Goal: Task Accomplishment & Management: Manage account settings

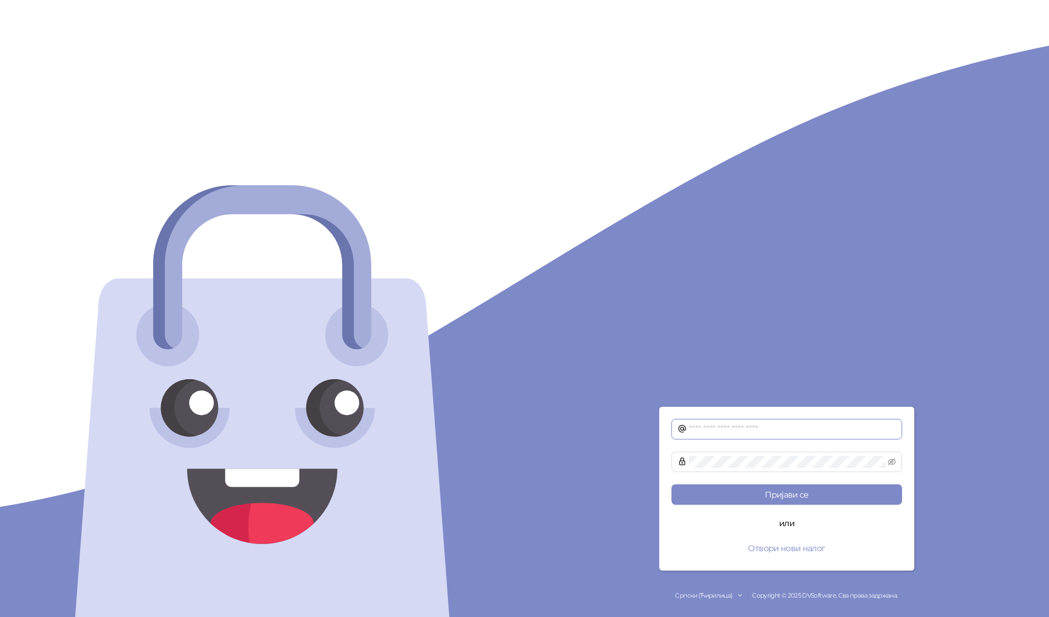
click at [739, 429] on input "text" at bounding box center [792, 429] width 207 height 12
type input "**********"
click at [798, 488] on button "Пријави се" at bounding box center [786, 494] width 231 height 20
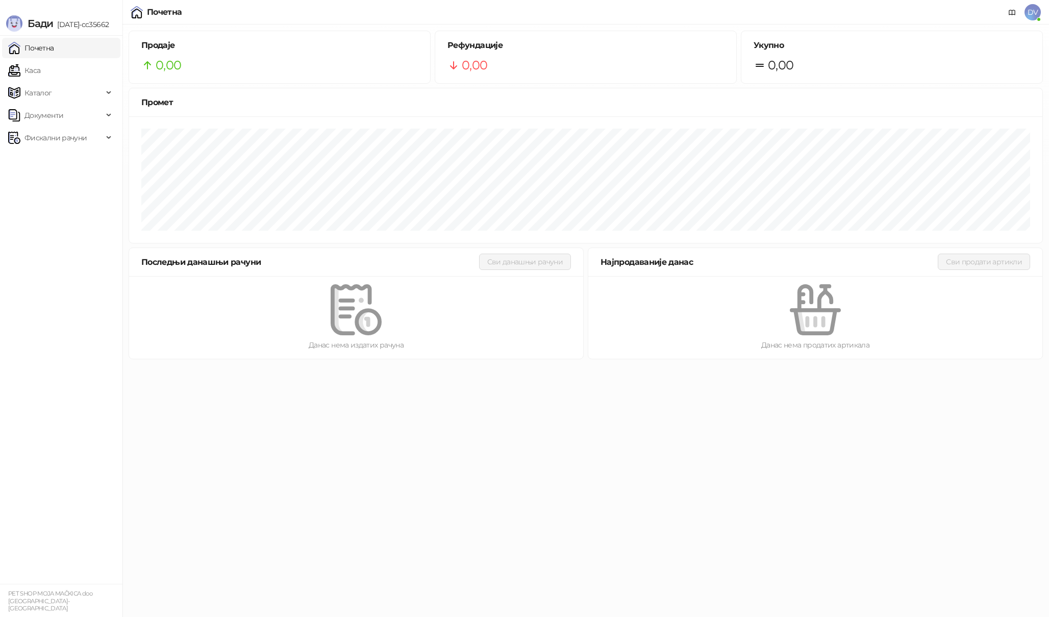
click at [1032, 16] on span "DV" at bounding box center [1033, 12] width 16 height 16
click at [912, 118] on link "Подешавања" at bounding box center [893, 119] width 59 height 9
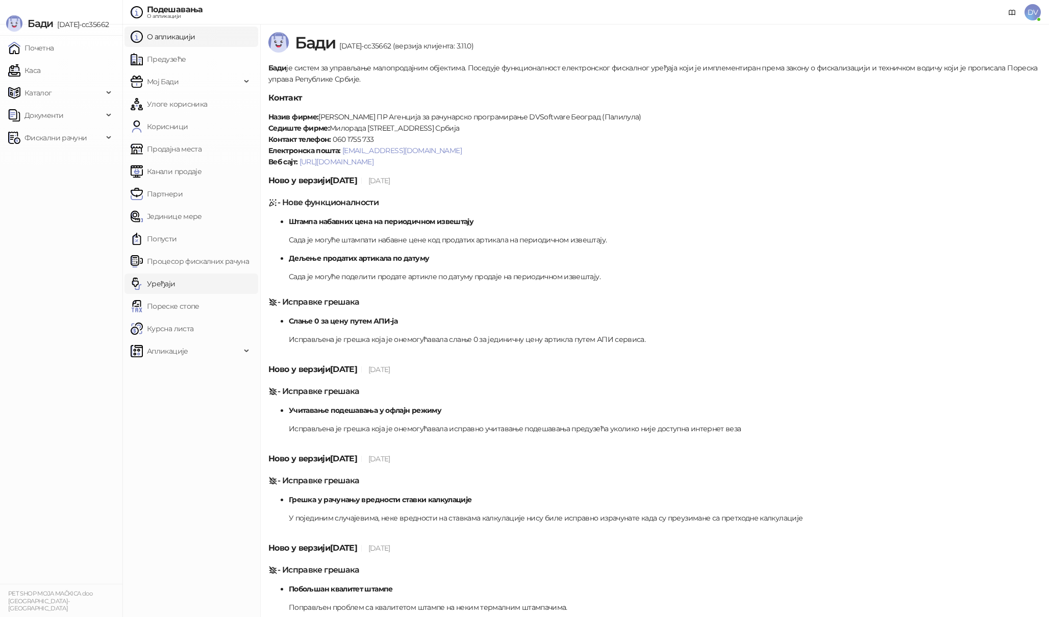
click at [176, 284] on link "Уређаји" at bounding box center [153, 283] width 45 height 20
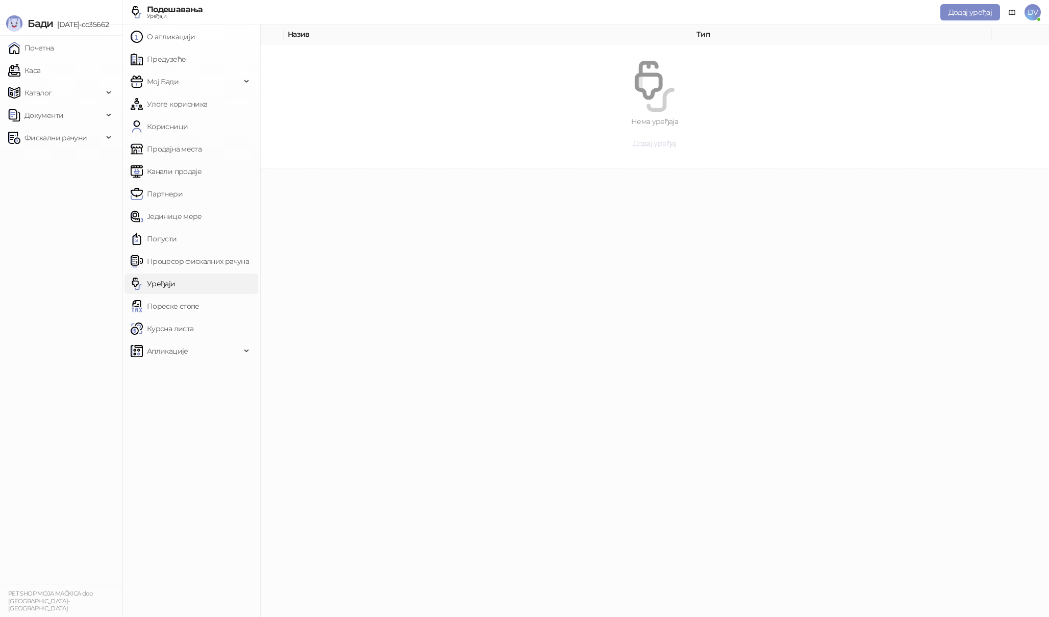
click at [669, 143] on span "Додај уређај" at bounding box center [654, 143] width 43 height 9
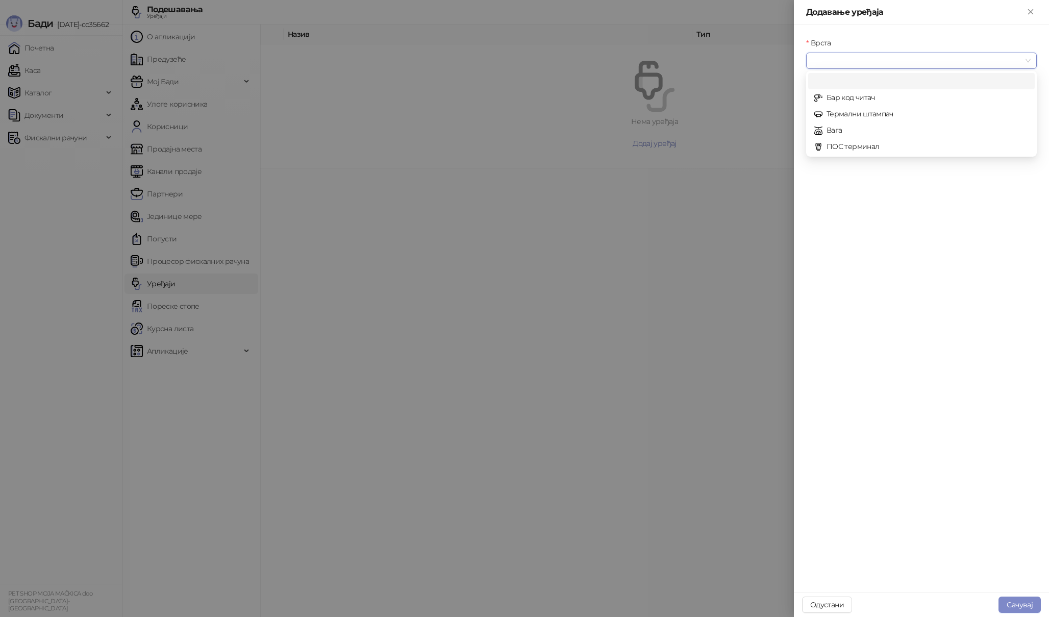
click at [901, 62] on input "Врста" at bounding box center [916, 60] width 209 height 15
click at [873, 98] on div "Бар код читач" at bounding box center [921, 97] width 214 height 11
click at [873, 98] on input "Повезивање" at bounding box center [916, 104] width 209 height 15
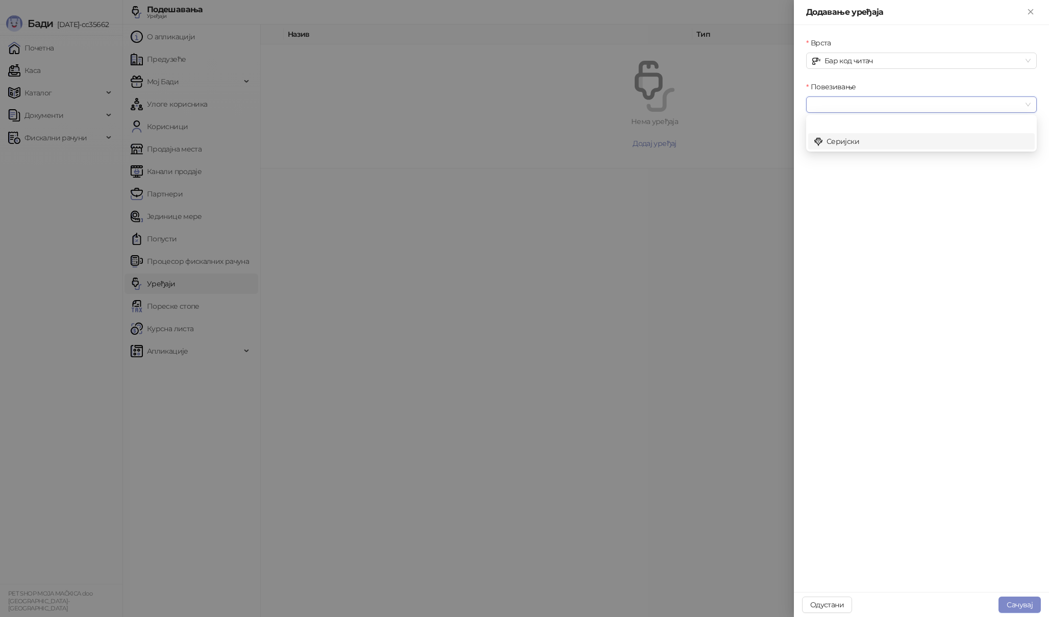
click at [855, 137] on div "Серијски" at bounding box center [921, 141] width 214 height 11
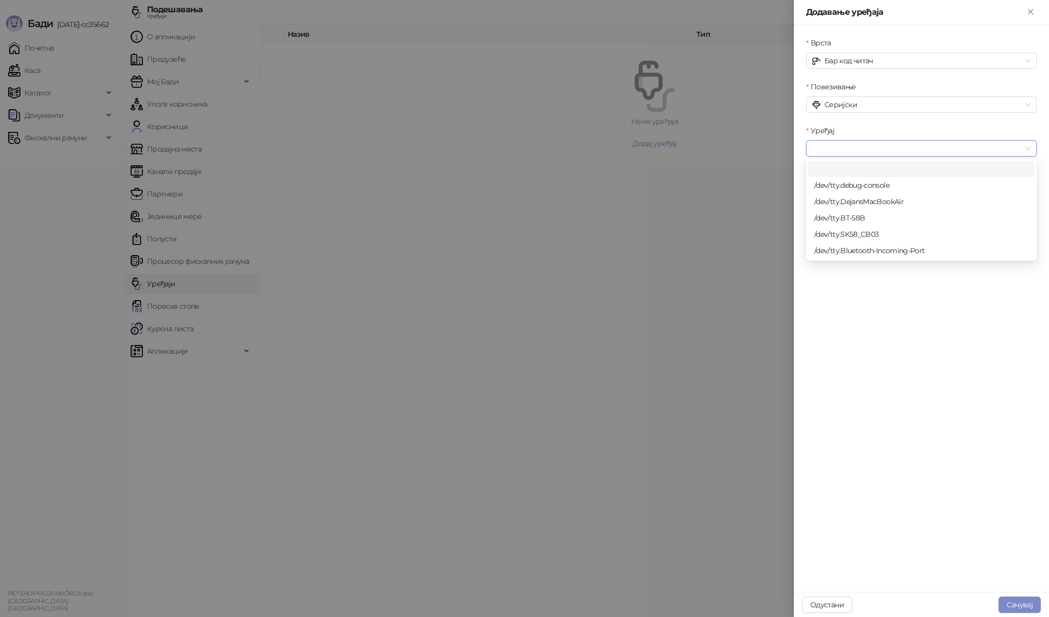
click at [855, 149] on input "Уређај" at bounding box center [916, 148] width 209 height 15
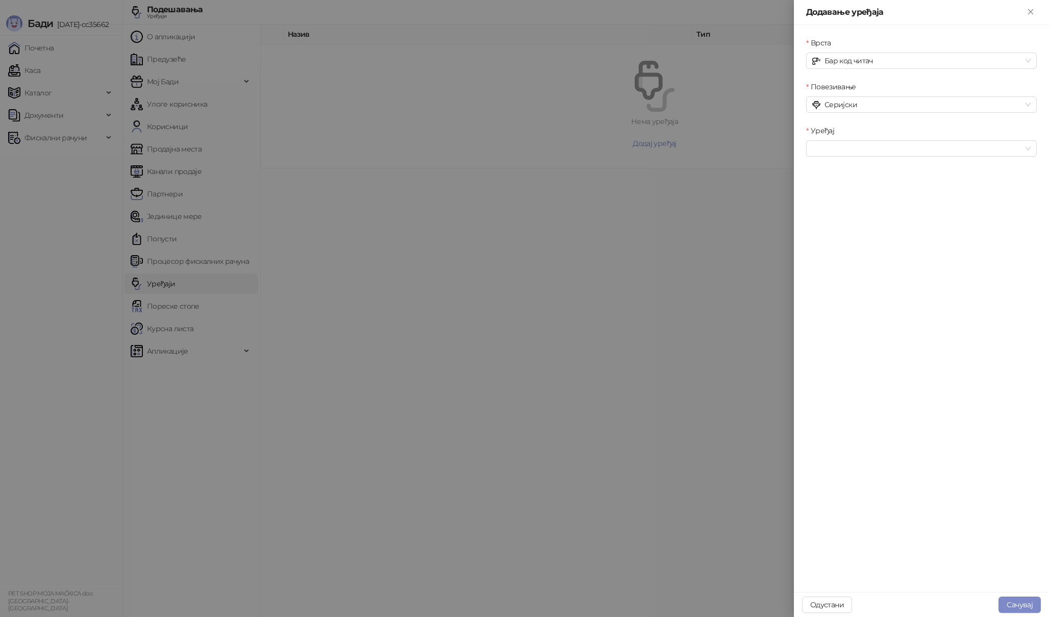
click at [915, 377] on div "Врста Бар код читач Повезивање Серијски Уређај" at bounding box center [921, 308] width 255 height 567
click at [908, 62] on span "Бар код читач" at bounding box center [921, 60] width 218 height 15
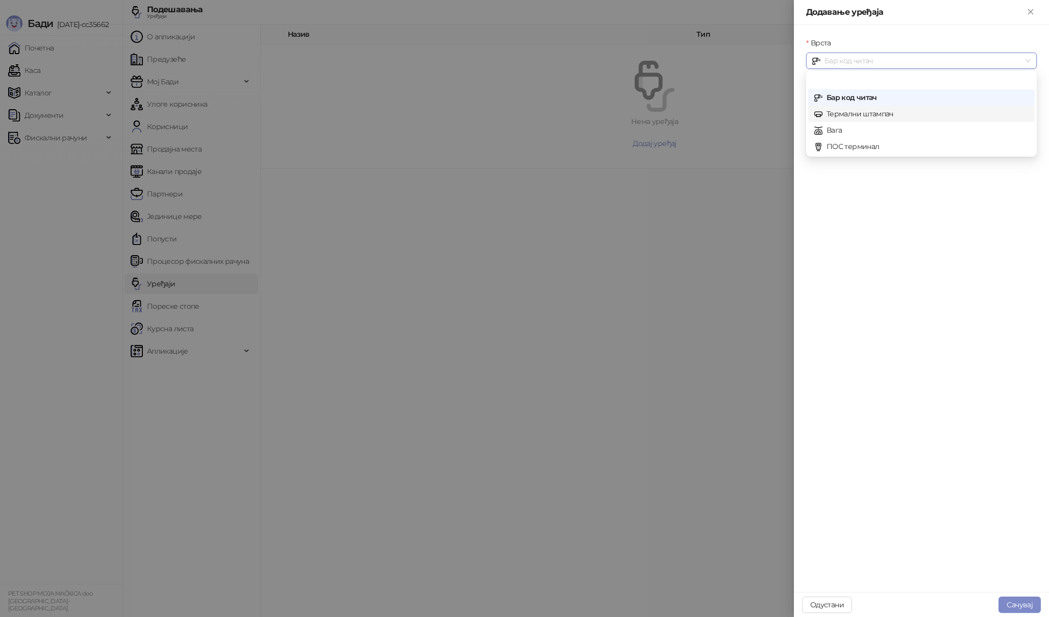
click at [870, 120] on div "Термални штампач" at bounding box center [921, 114] width 227 height 16
click at [874, 109] on span "Серијски" at bounding box center [921, 104] width 218 height 15
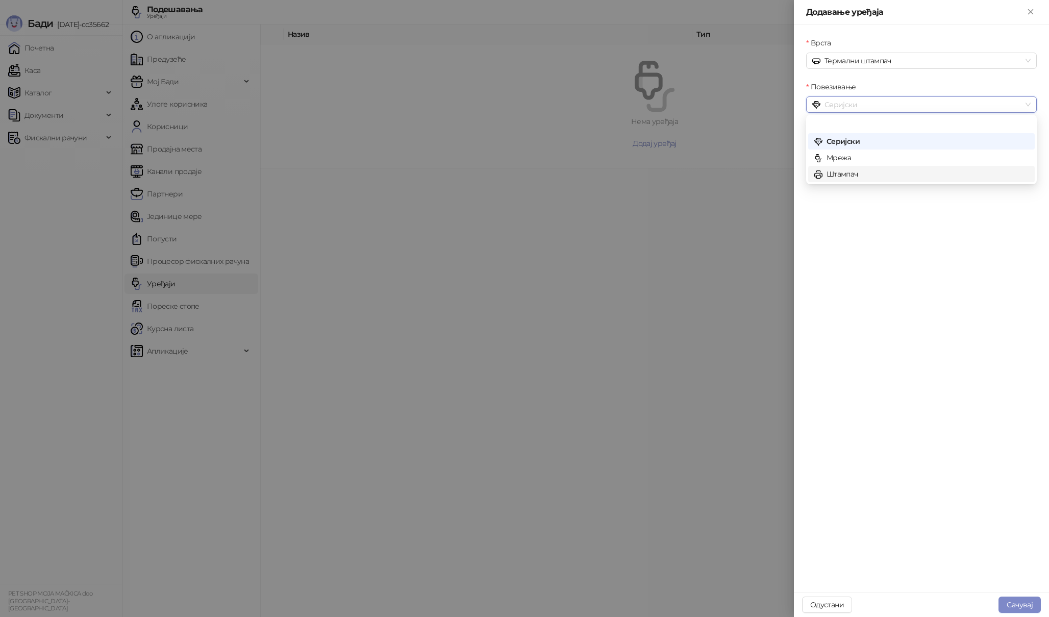
click at [865, 173] on div "Штампач" at bounding box center [921, 173] width 214 height 11
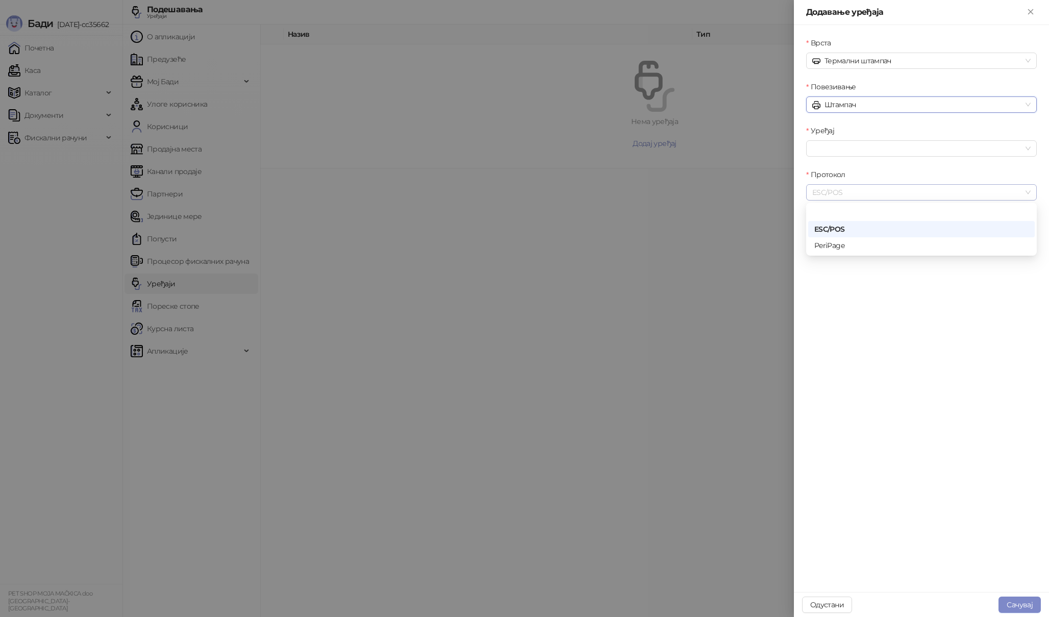
click at [860, 189] on span "ESC/POS" at bounding box center [921, 192] width 218 height 15
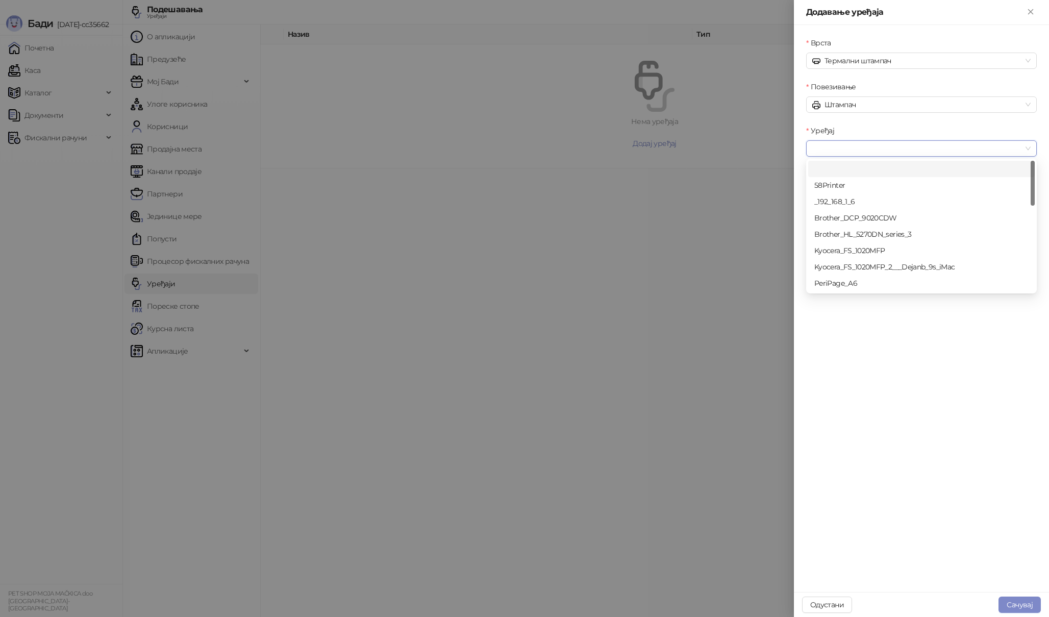
click at [858, 143] on input "Уређај" at bounding box center [916, 148] width 209 height 15
click at [900, 361] on div "Врста Термални штампач Повезивање Штампач Уређај Протокол ESC/POS" at bounding box center [921, 308] width 255 height 567
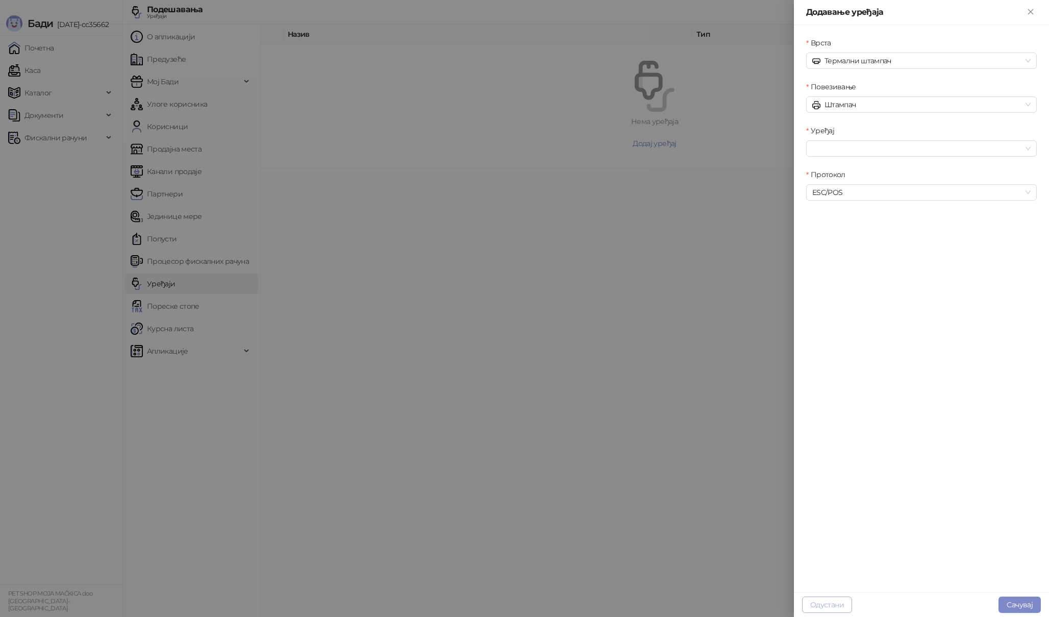
click at [841, 599] on button "Одустани" at bounding box center [827, 604] width 50 height 16
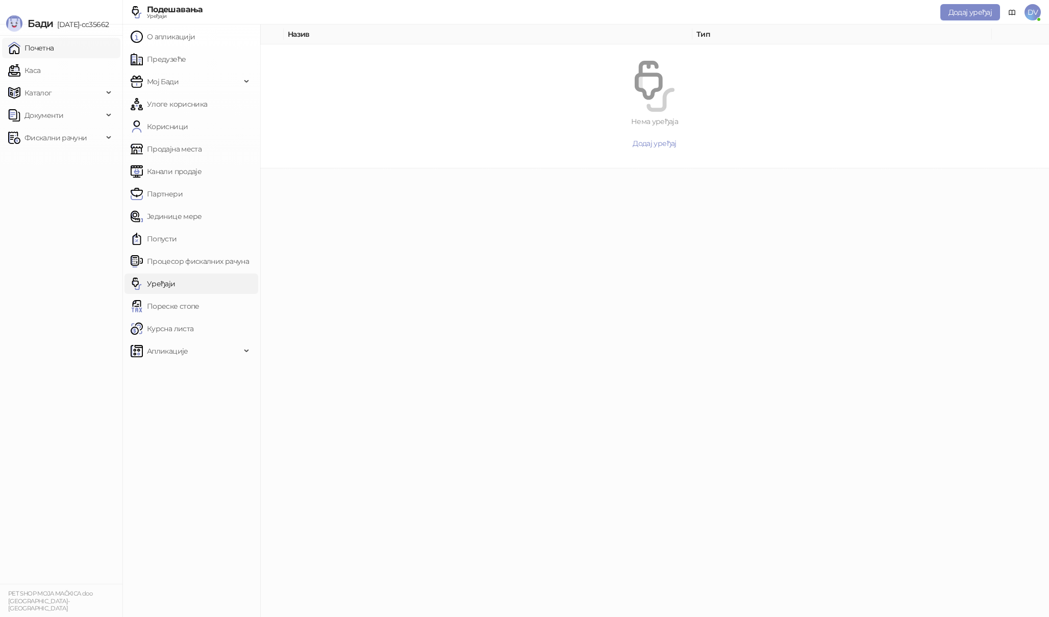
click at [54, 47] on link "Почетна" at bounding box center [31, 48] width 46 height 20
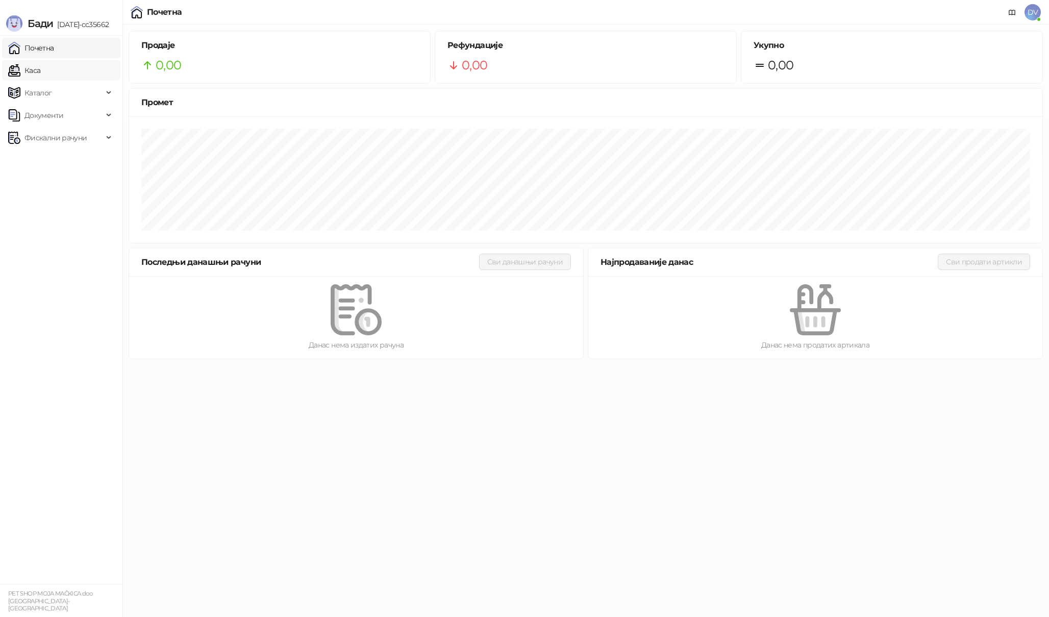
click at [40, 71] on link "Каса" at bounding box center [24, 70] width 32 height 20
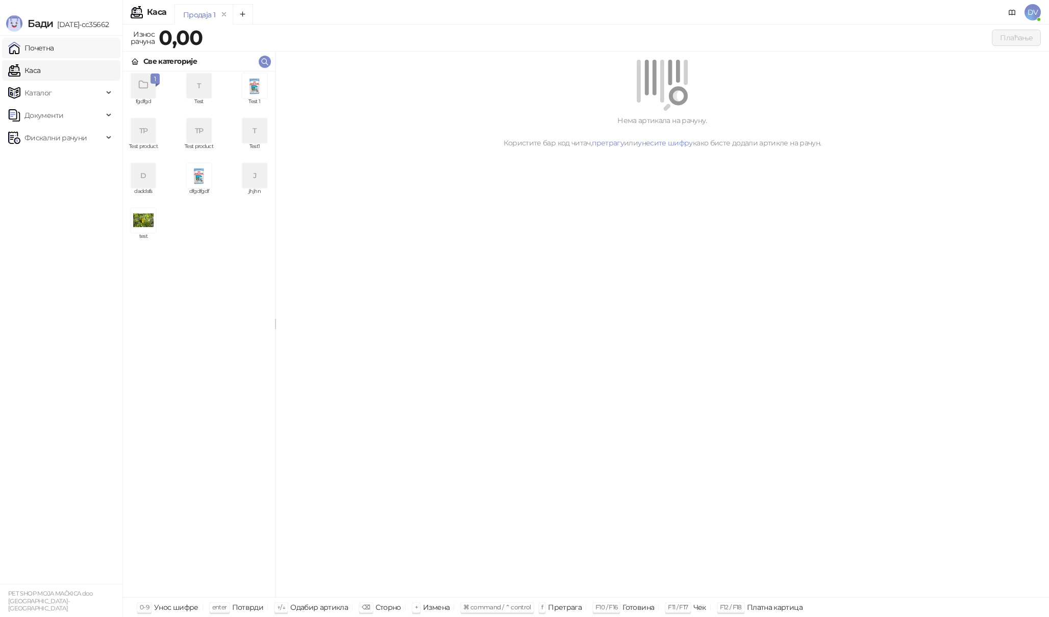
click at [54, 46] on link "Почетна" at bounding box center [31, 48] width 46 height 20
